Goal: Task Accomplishment & Management: Use online tool/utility

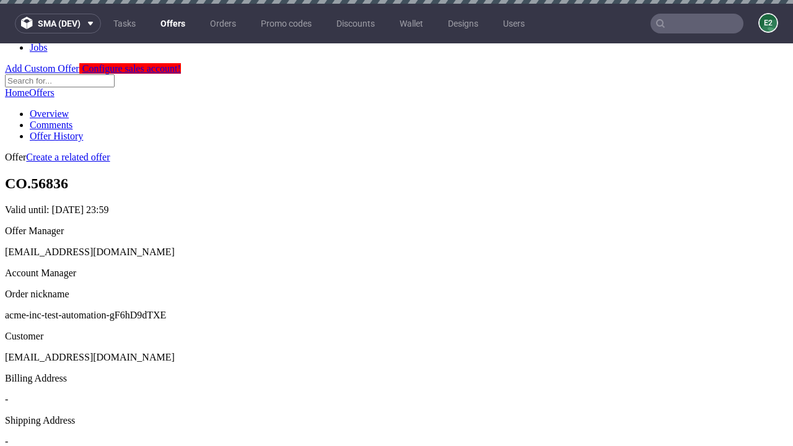
scroll to position [4, 0]
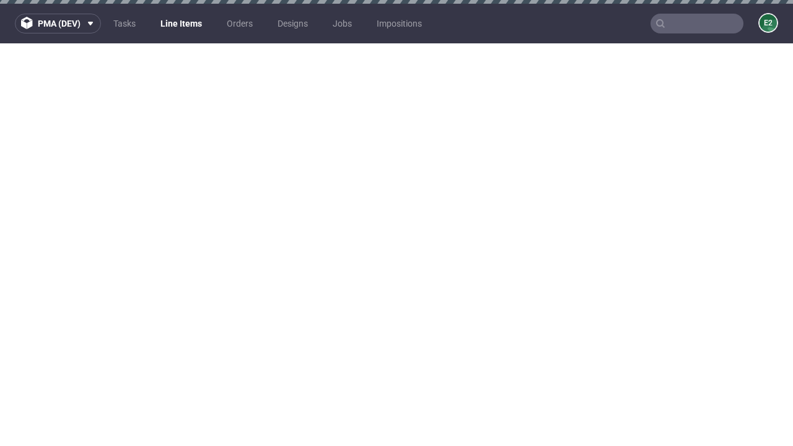
select select "accepted"
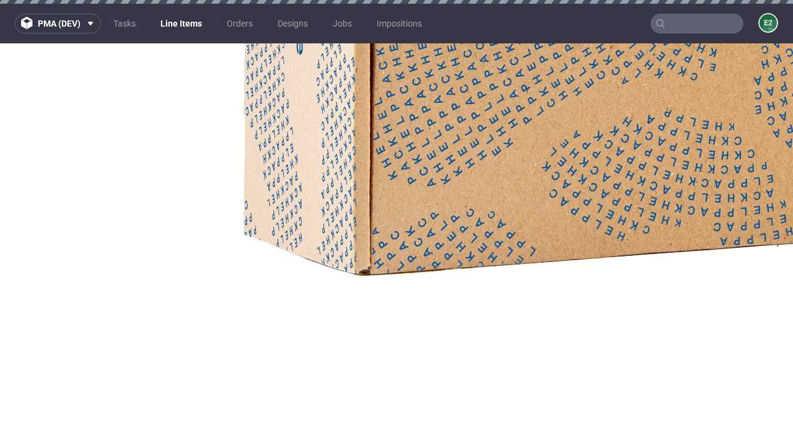
select select "received"
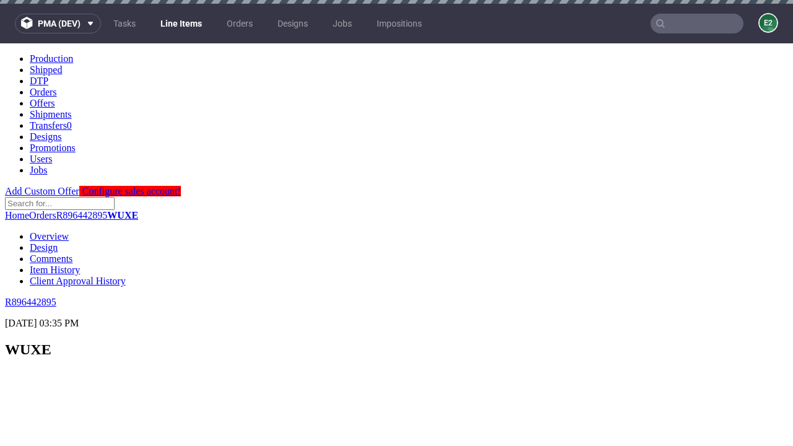
scroll to position [2012, 0]
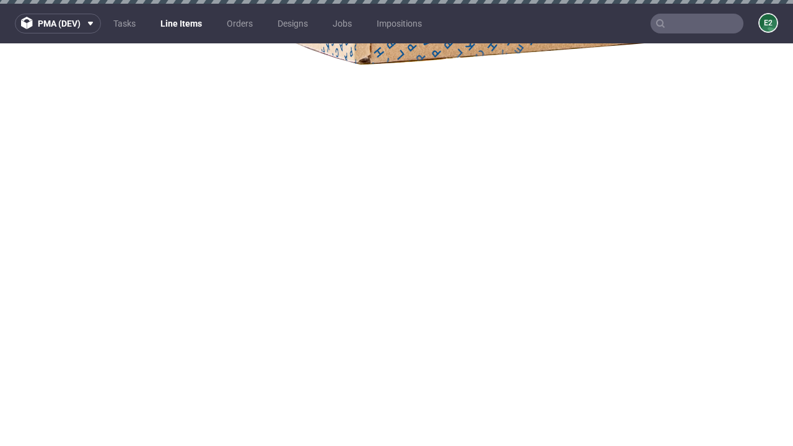
select select "accepted_dtp_issue_reprint"
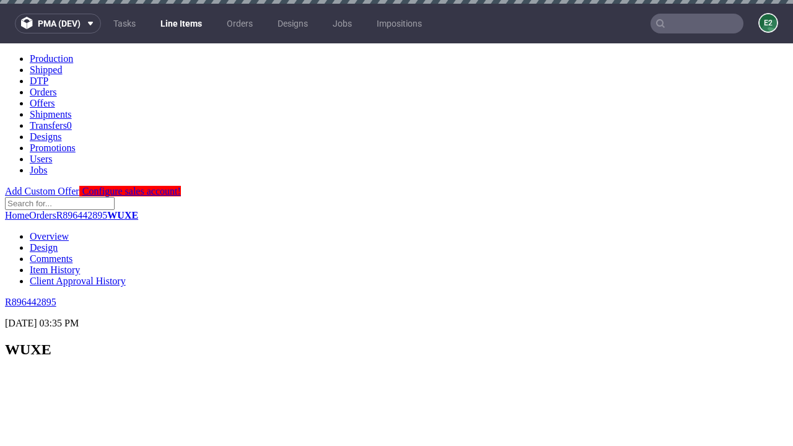
scroll to position [0, 0]
